Goal: Task Accomplishment & Management: Use online tool/utility

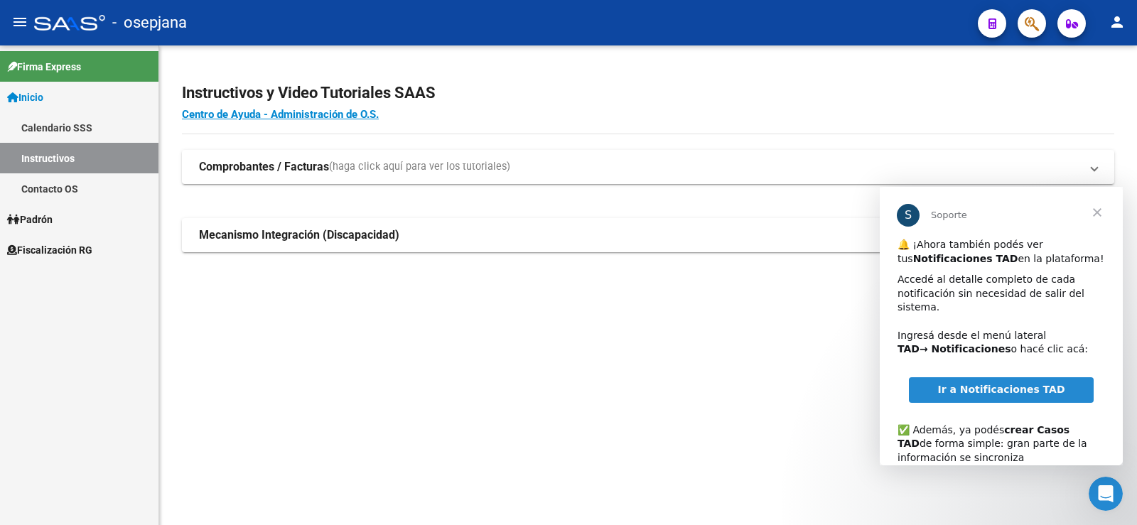
click at [46, 248] on span "Fiscalización RG" at bounding box center [49, 250] width 85 height 16
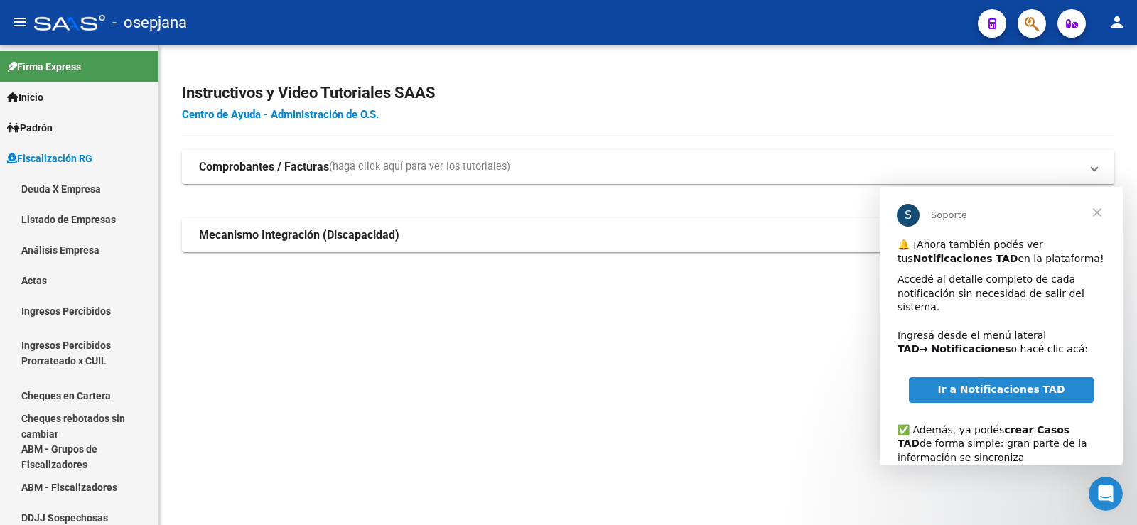
click at [1096, 215] on span "Cerrar" at bounding box center [1097, 212] width 51 height 51
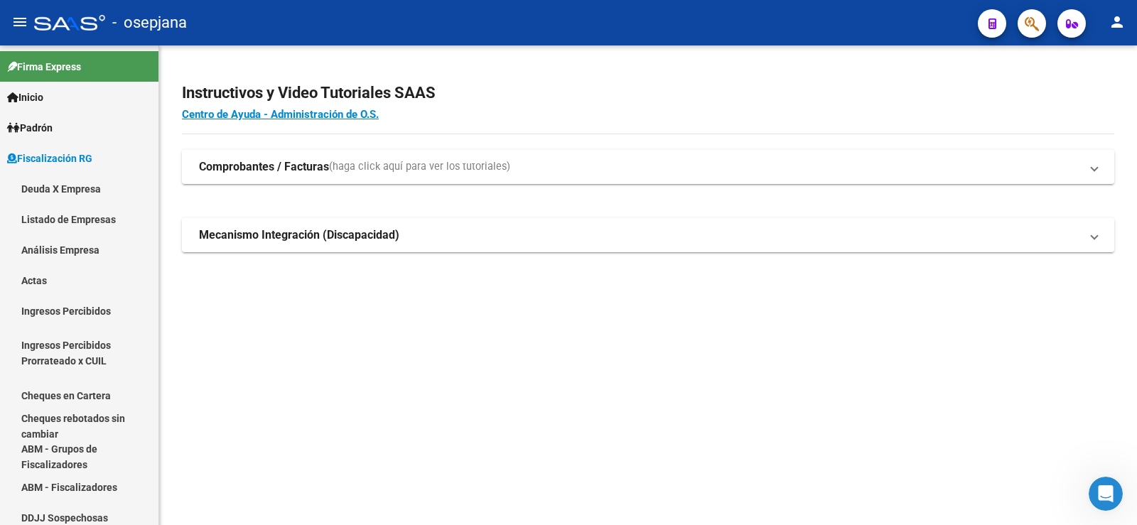
click at [1095, 215] on mat-accordion "Comprobantes / Facturas (haga click aquí para ver los tutoriales) ¿Cómo cargar …" at bounding box center [648, 201] width 932 height 102
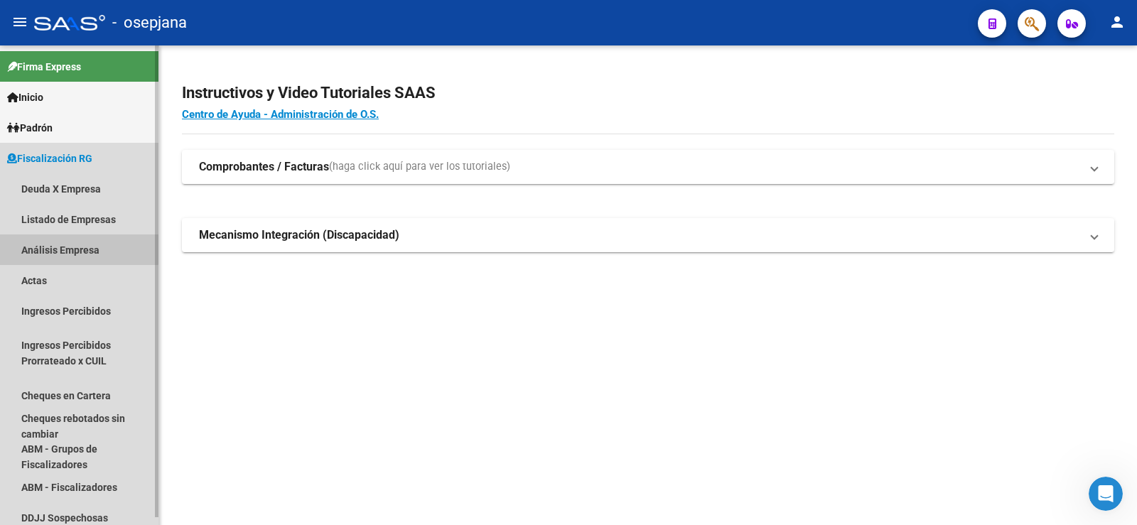
click at [49, 247] on link "Análisis Empresa" at bounding box center [79, 250] width 158 height 31
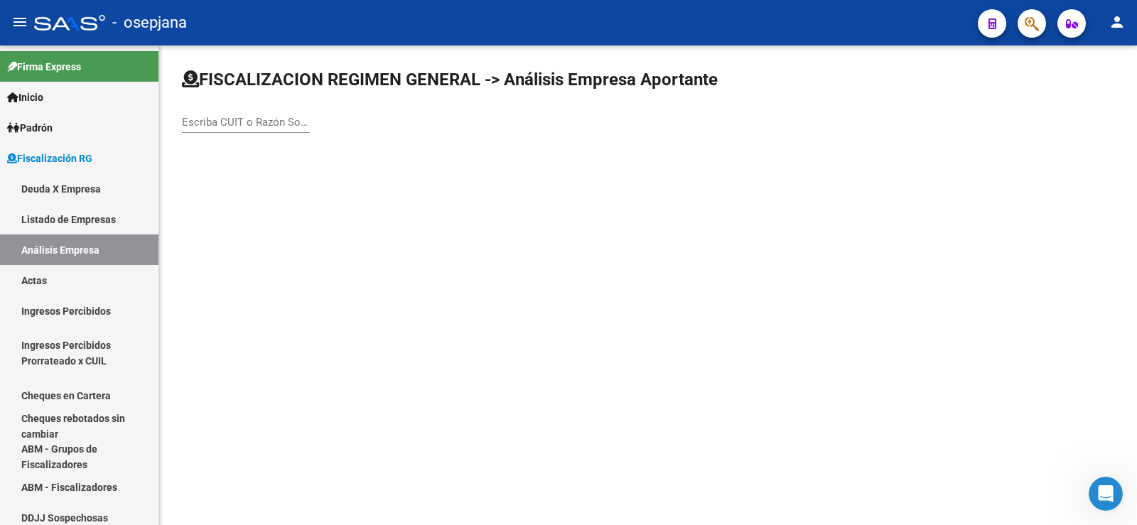
click at [236, 126] on input "Escriba CUIT o Razón Social para buscar" at bounding box center [246, 122] width 128 height 13
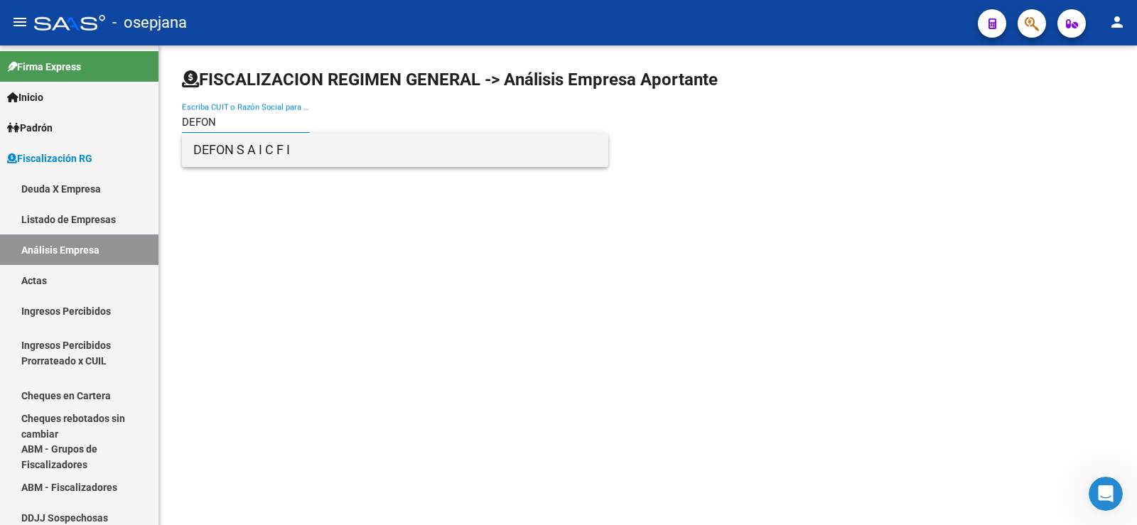
type input "DEFON"
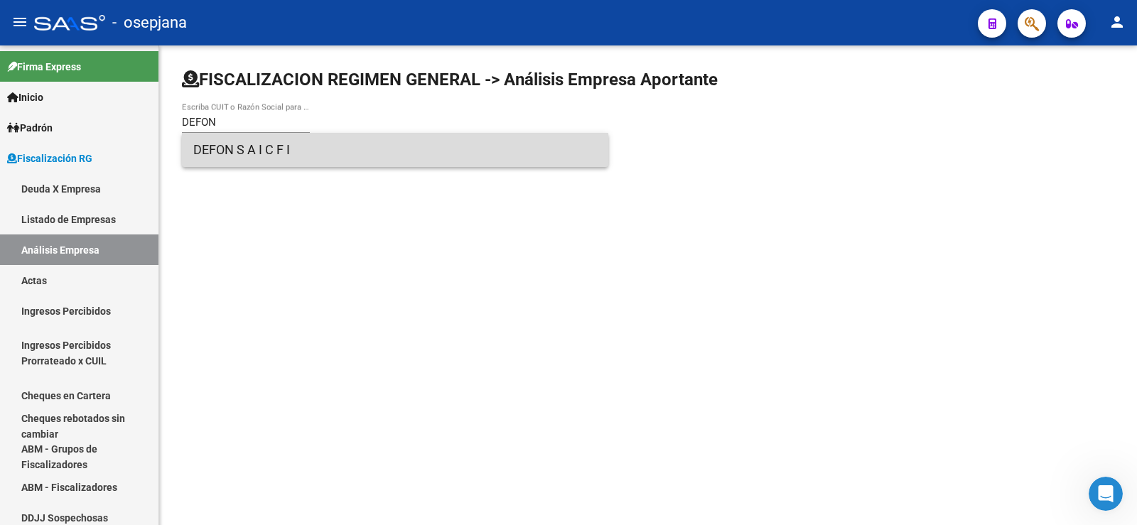
click at [224, 156] on span "DEFON S A I C F I" at bounding box center [395, 150] width 404 height 34
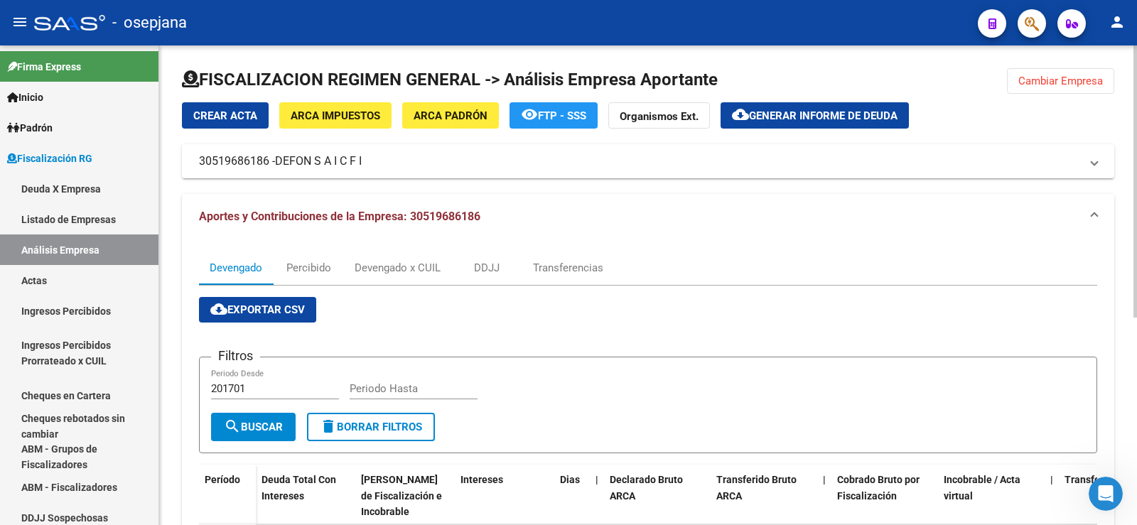
click at [803, 112] on span "Generar informe de deuda" at bounding box center [823, 115] width 149 height 13
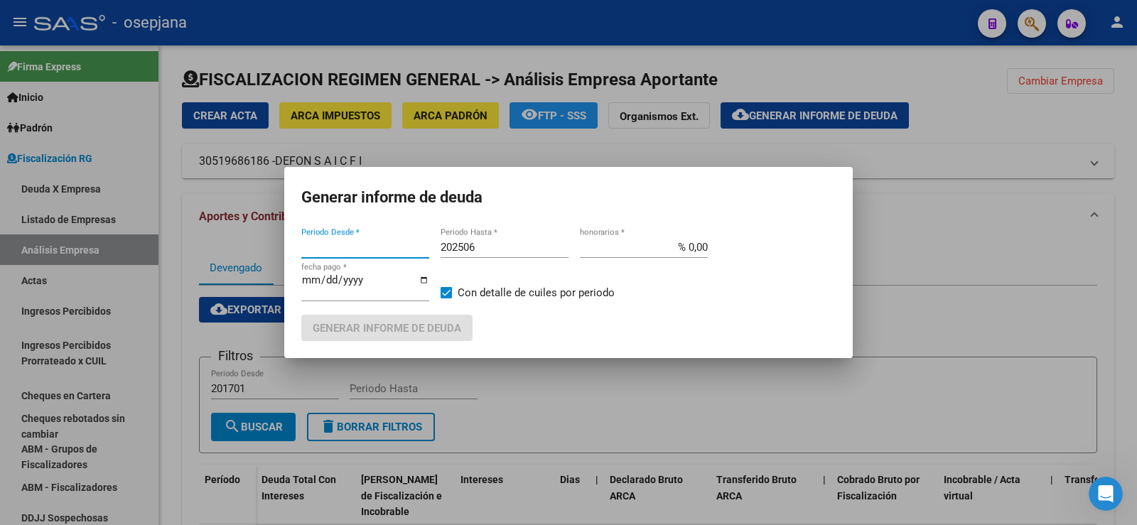
type input "201701"
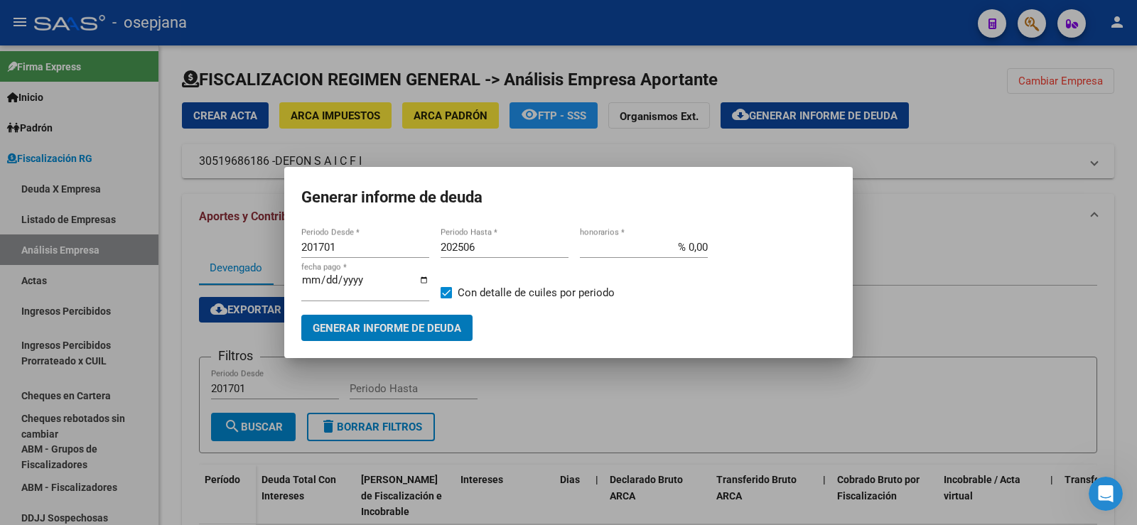
click at [476, 245] on input "202506" at bounding box center [505, 247] width 128 height 13
type input "202508"
click at [687, 248] on input "% 0,00" at bounding box center [644, 247] width 128 height 13
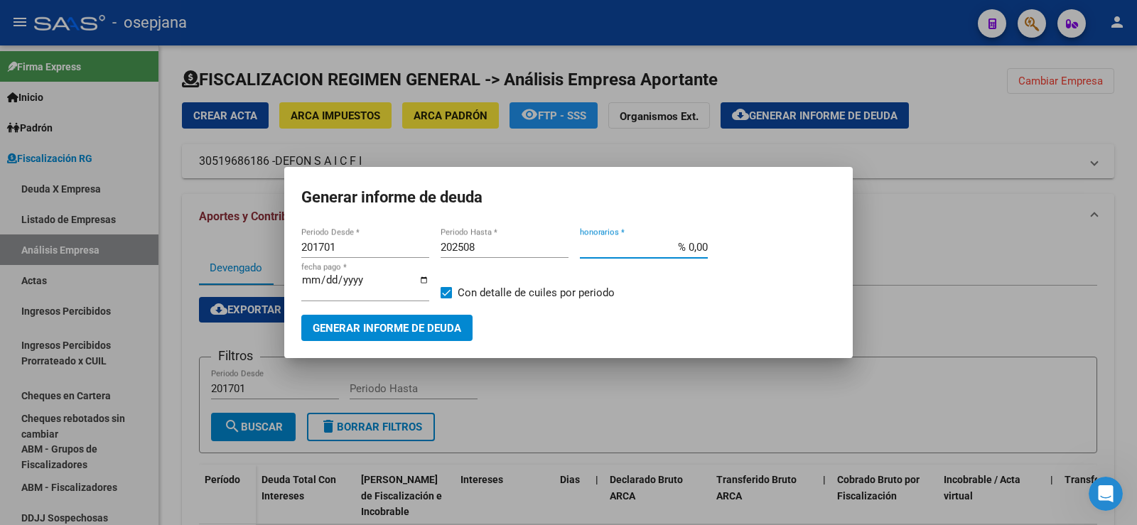
click at [687, 248] on input "% 0,00" at bounding box center [644, 247] width 128 height 13
click at [688, 246] on input "% 0,00" at bounding box center [644, 247] width 128 height 13
click at [688, 242] on input "% 0,00" at bounding box center [644, 247] width 128 height 13
click at [689, 241] on input "% 0,00" at bounding box center [644, 247] width 128 height 13
click at [690, 244] on input "% 0,00" at bounding box center [644, 247] width 128 height 13
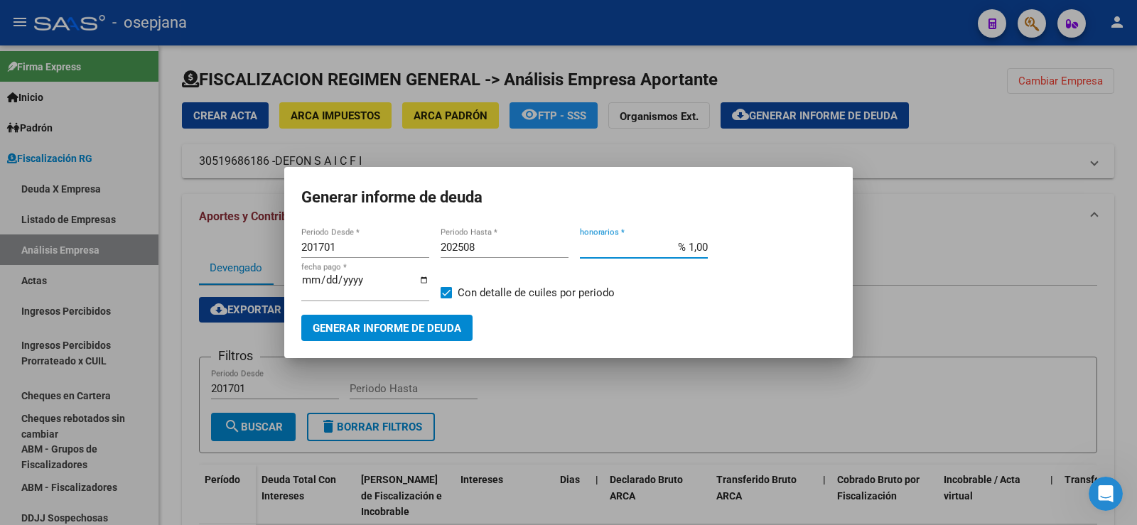
type input "% 10,00"
click at [325, 281] on input "[DATE]" at bounding box center [365, 285] width 128 height 23
type input "[DATE]"
click at [370, 329] on span "Generar informe de deuda" at bounding box center [387, 328] width 149 height 13
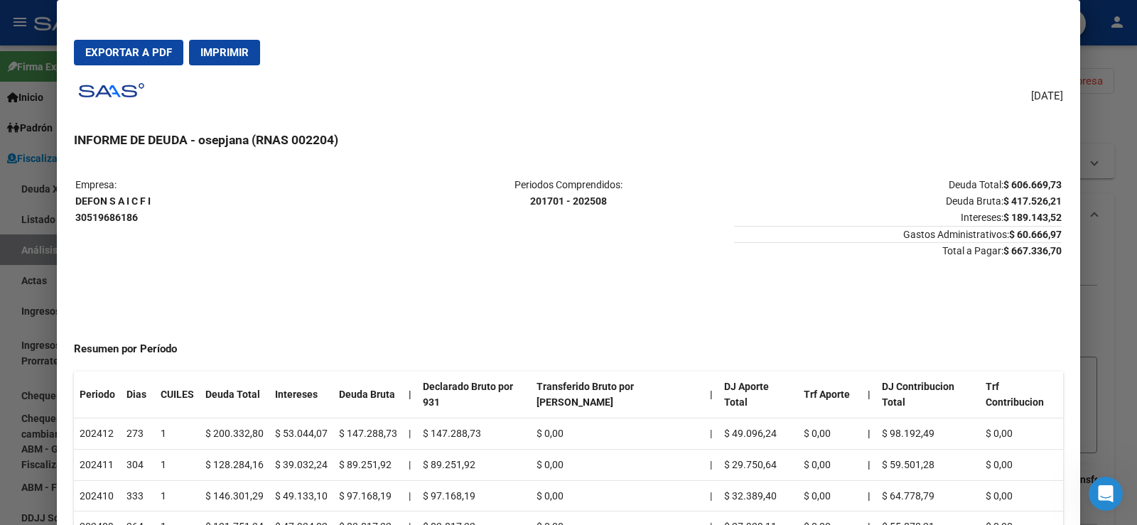
click at [27, 110] on div at bounding box center [568, 262] width 1137 height 525
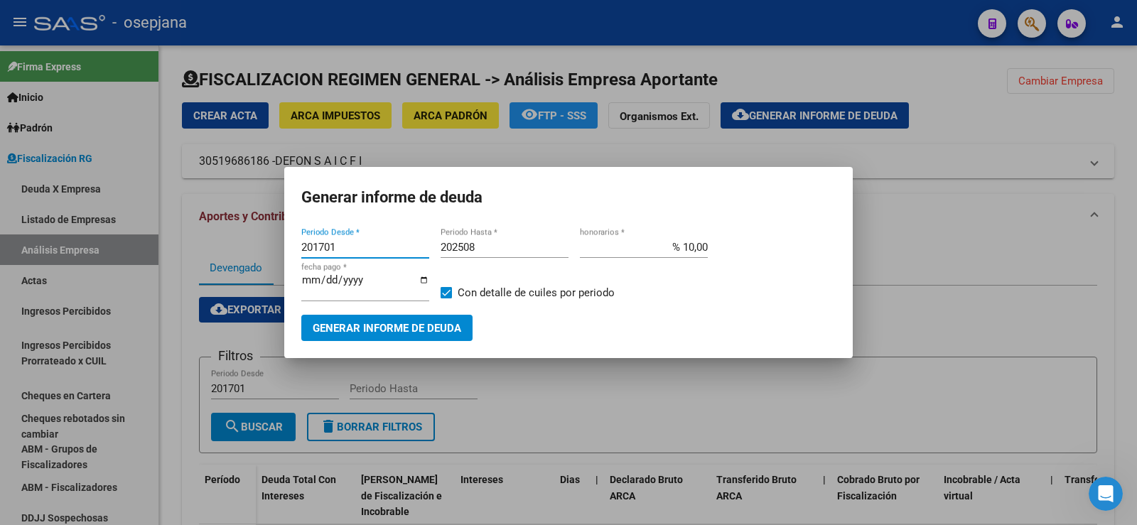
click at [336, 245] on input "201701" at bounding box center [365, 247] width 128 height 13
type input "202404"
click at [342, 284] on input "[DATE]" at bounding box center [365, 285] width 128 height 23
click at [353, 323] on span "Generar informe de deuda" at bounding box center [387, 328] width 149 height 13
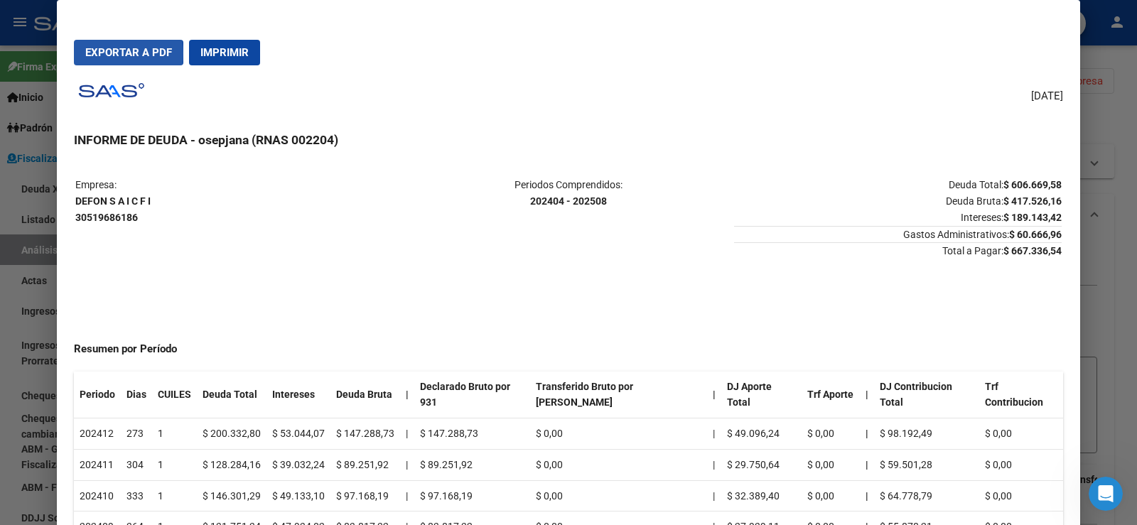
click at [117, 53] on span "Exportar a PDF" at bounding box center [128, 52] width 87 height 13
